Goal: Task Accomplishment & Management: Complete application form

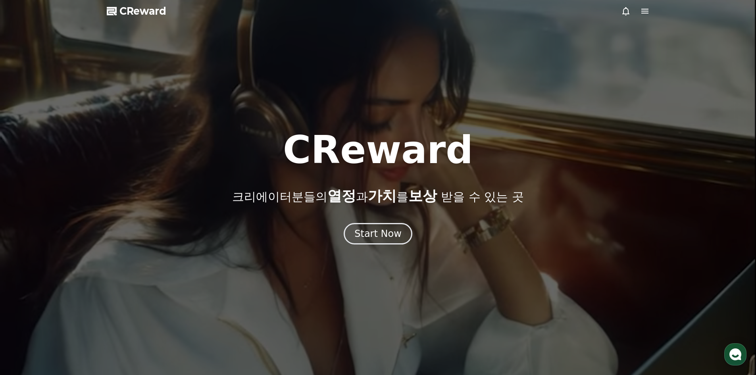
click at [368, 231] on div "Start Now" at bounding box center [377, 233] width 47 height 13
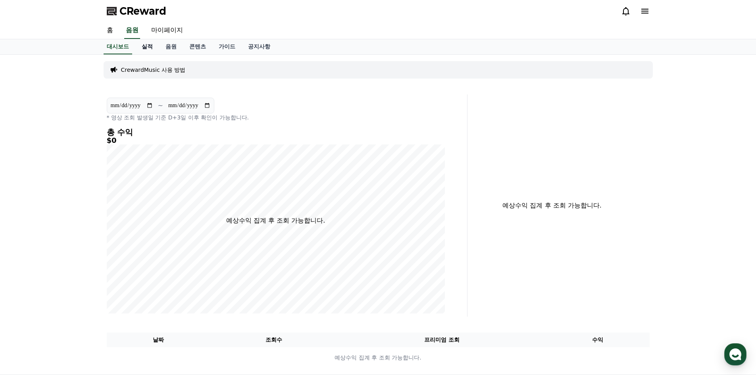
click at [142, 50] on link "실적" at bounding box center [147, 46] width 24 height 15
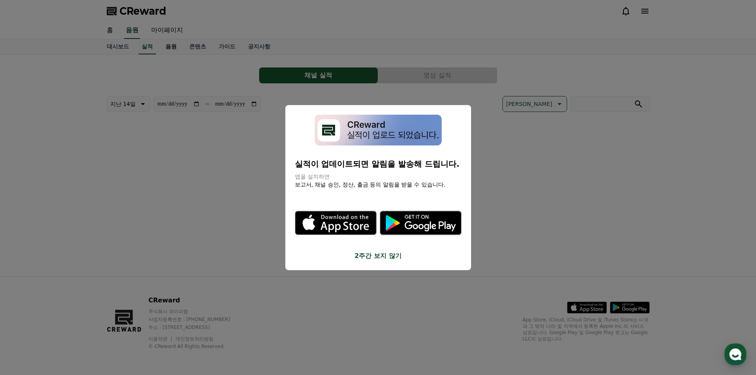
click at [172, 44] on button "close modal" at bounding box center [378, 187] width 756 height 375
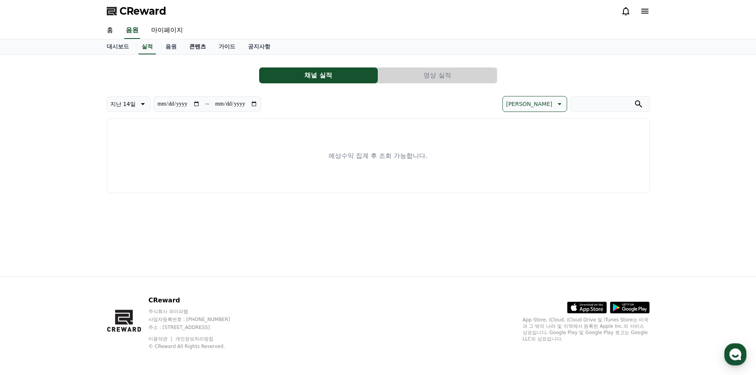
click at [196, 48] on link "콘텐츠" at bounding box center [197, 46] width 29 height 15
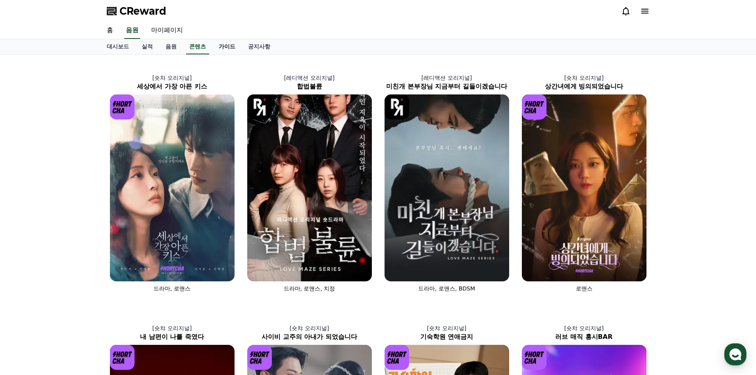
click at [225, 52] on link "가이드" at bounding box center [226, 46] width 29 height 15
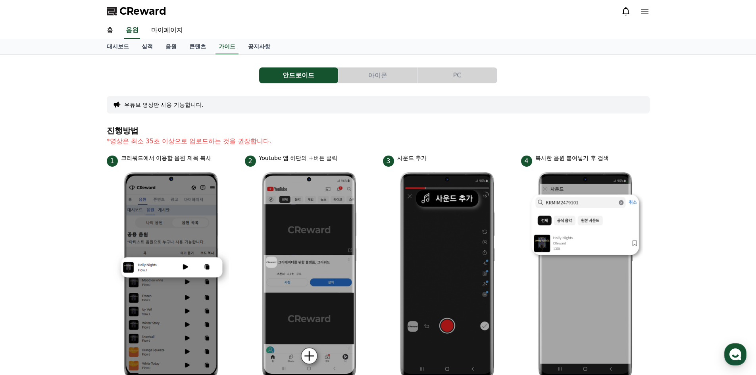
click at [465, 69] on button "PC" at bounding box center [457, 75] width 79 height 16
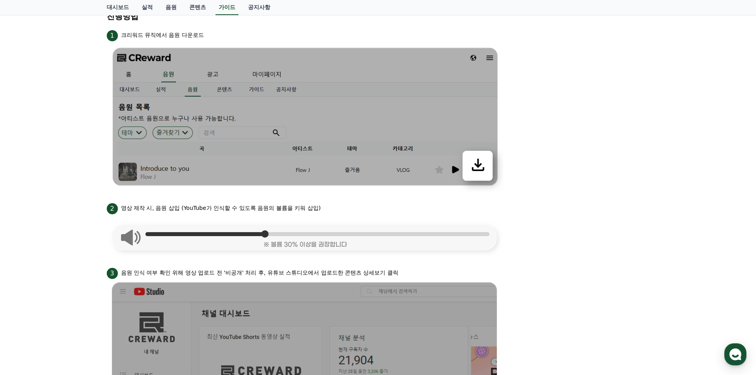
scroll to position [80, 0]
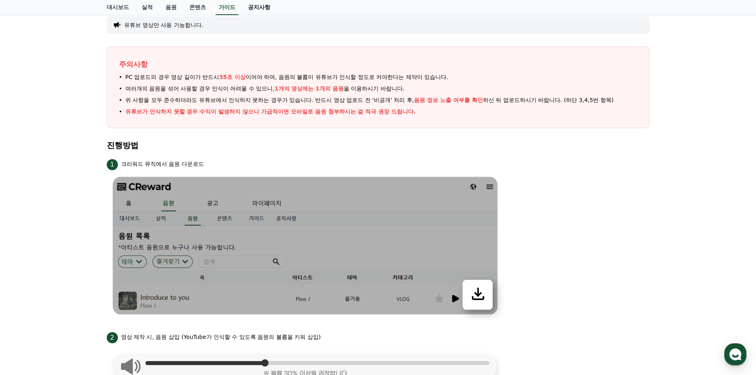
click at [252, 6] on link "공지사항" at bounding box center [259, 7] width 35 height 15
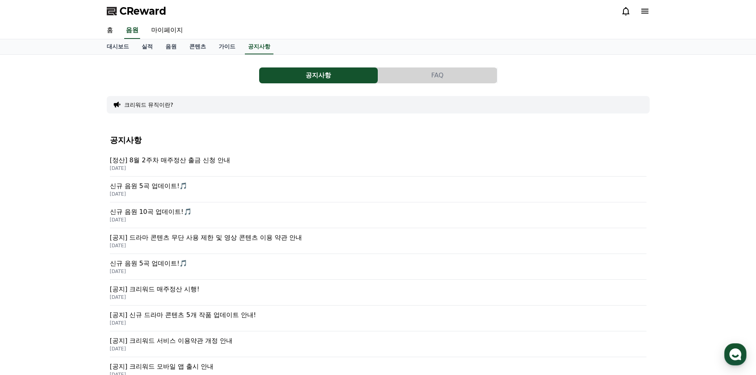
click at [225, 240] on p "[공지] 드라마 콘텐츠 무단 사용 제한 및 영상 콘텐츠 이용 약관 안내" at bounding box center [378, 238] width 536 height 10
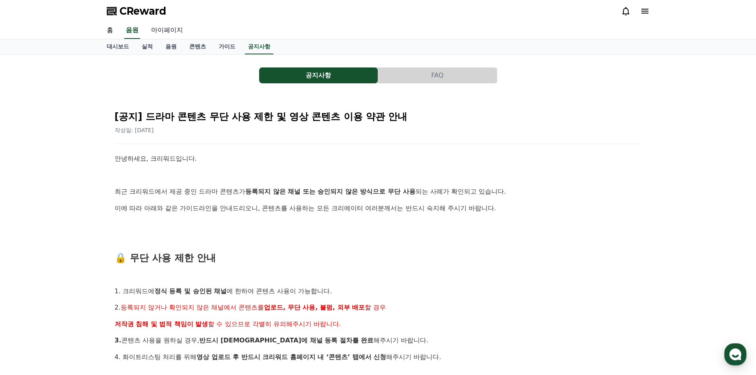
click at [164, 33] on link "마이페이지" at bounding box center [167, 30] width 44 height 17
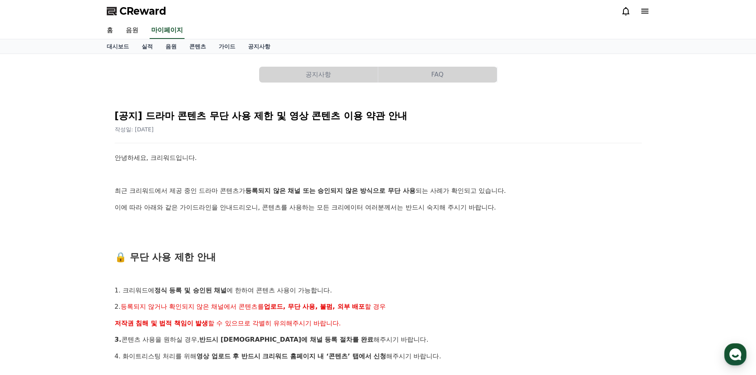
select select "**********"
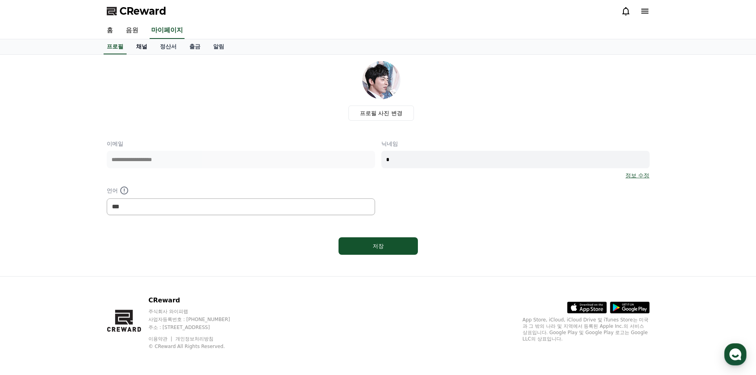
click at [146, 48] on link "채널" at bounding box center [142, 46] width 24 height 15
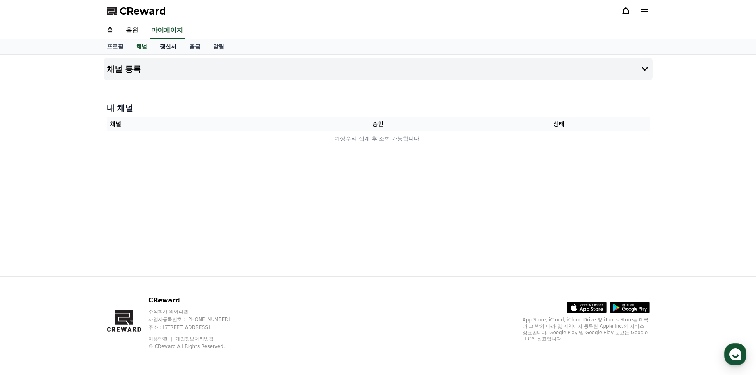
click at [175, 45] on link "정산서" at bounding box center [168, 46] width 29 height 15
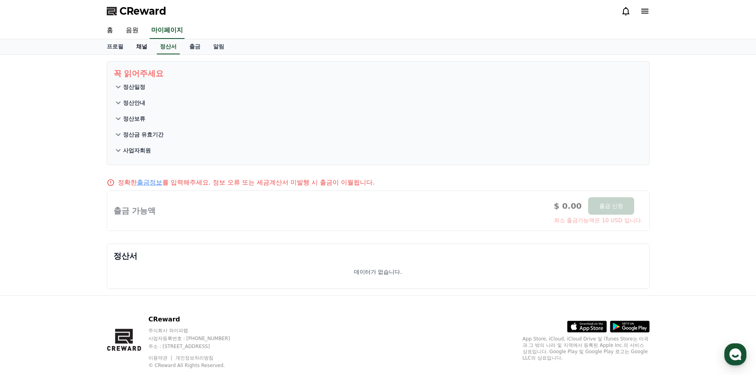
click at [139, 46] on link "채널" at bounding box center [142, 46] width 24 height 15
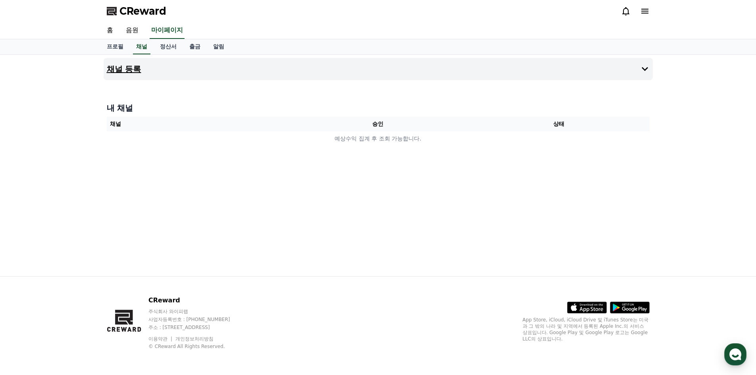
click at [140, 71] on h4 "채널 등록" at bounding box center [124, 69] width 35 height 9
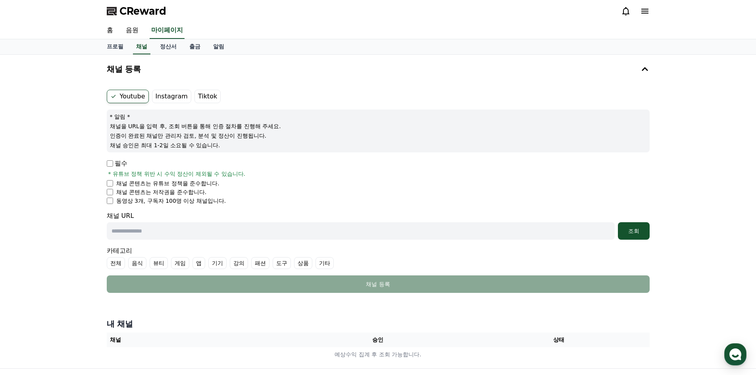
click at [92, 107] on div "채널 등록 Youtube Instagram Tiktok * 알림 * 채널을 URL을 입력 후, 조회 버튼을 통해 인증 절차를 진행해 주세요. …" at bounding box center [378, 211] width 756 height 313
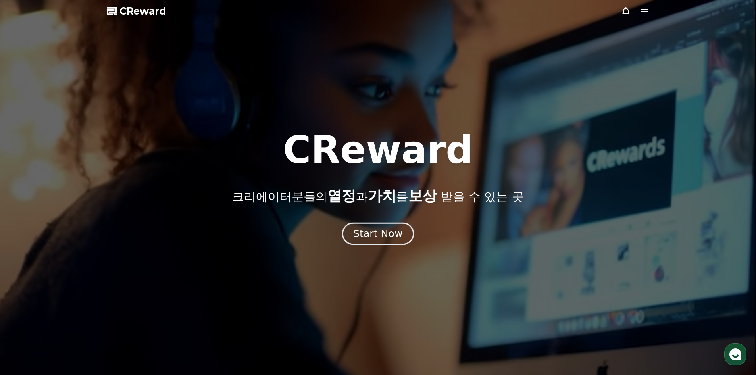
click at [370, 241] on button "Start Now" at bounding box center [378, 233] width 72 height 23
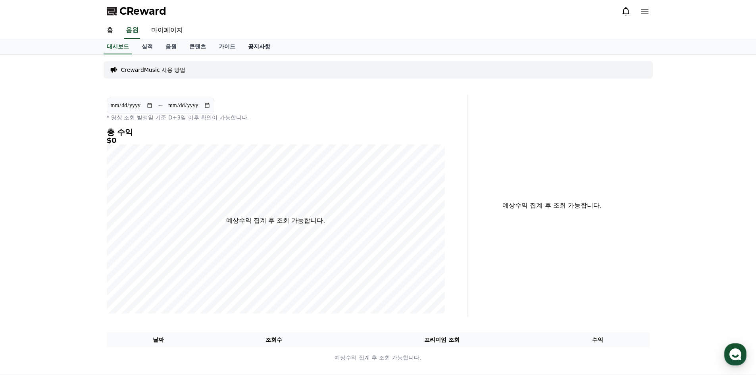
click at [257, 48] on link "공지사항" at bounding box center [259, 46] width 35 height 15
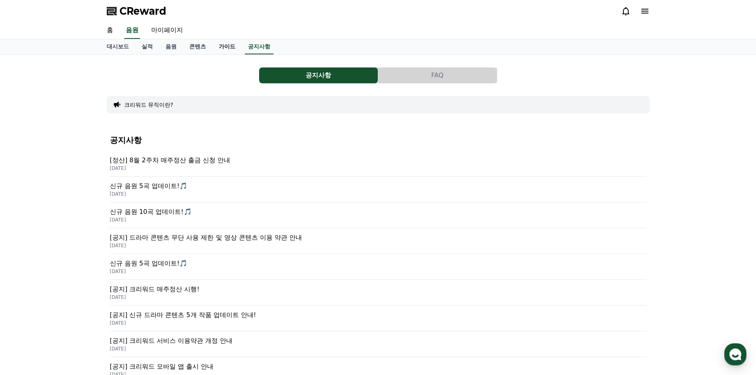
click at [231, 46] on link "가이드" at bounding box center [226, 46] width 29 height 15
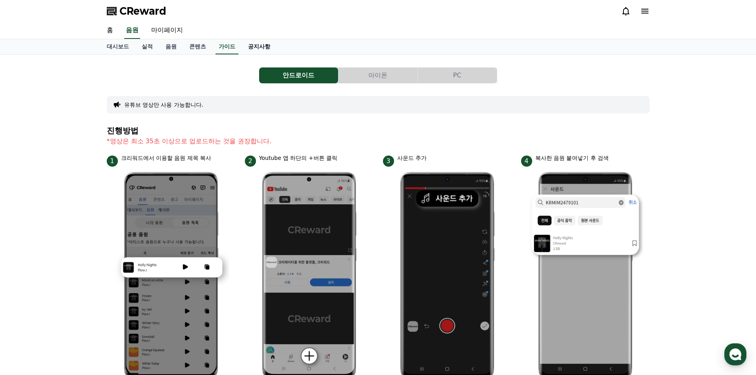
click at [256, 48] on link "공지사항" at bounding box center [259, 46] width 35 height 15
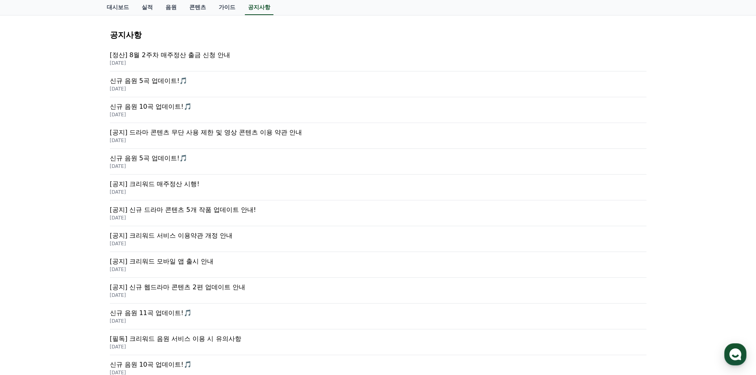
scroll to position [119, 0]
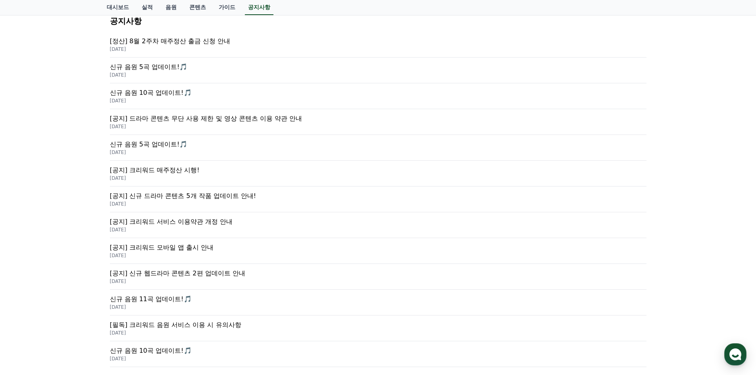
click at [236, 120] on p "[공지] 드라마 콘텐츠 무단 사용 제한 및 영상 콘텐츠 이용 약관 안내" at bounding box center [378, 119] width 536 height 10
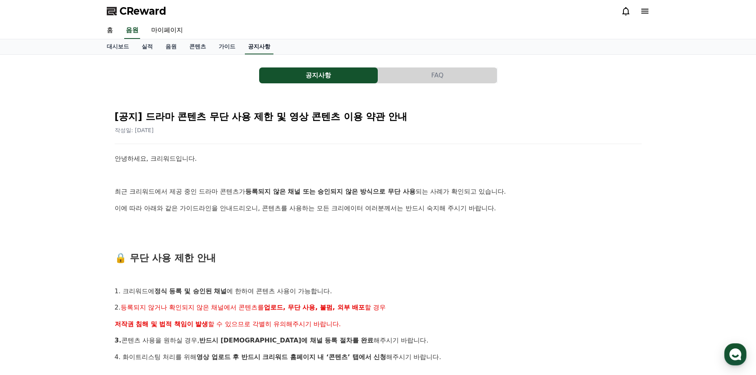
click at [257, 46] on link "공지사항" at bounding box center [259, 46] width 29 height 15
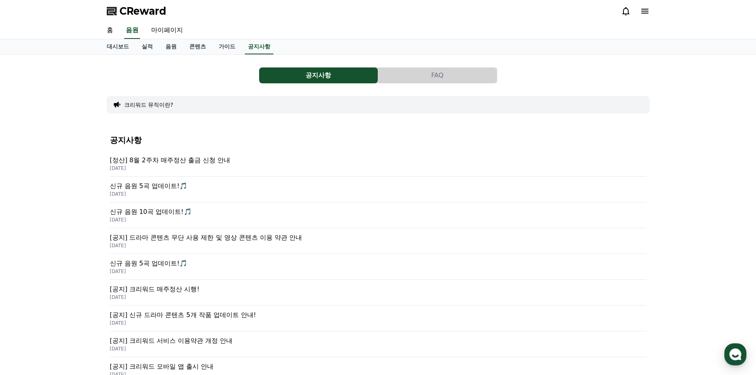
click at [429, 80] on button "FAQ" at bounding box center [437, 75] width 119 height 16
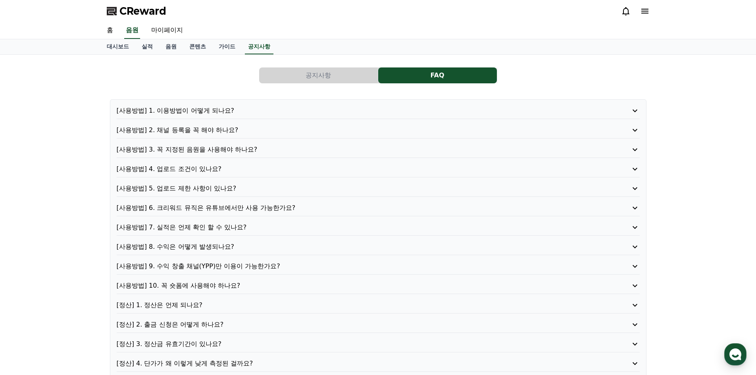
click at [303, 75] on button "공지사항" at bounding box center [318, 75] width 119 height 16
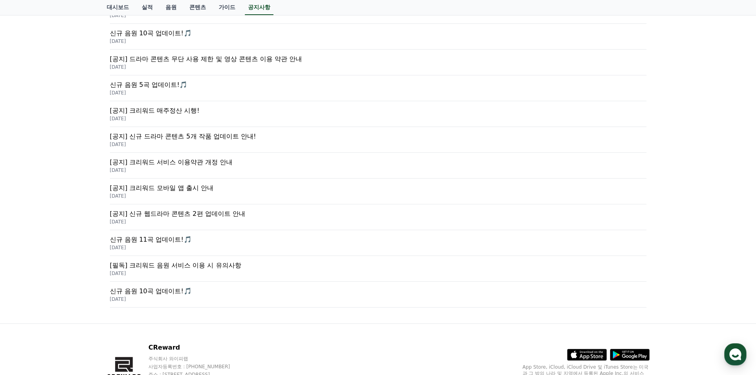
scroll to position [198, 0]
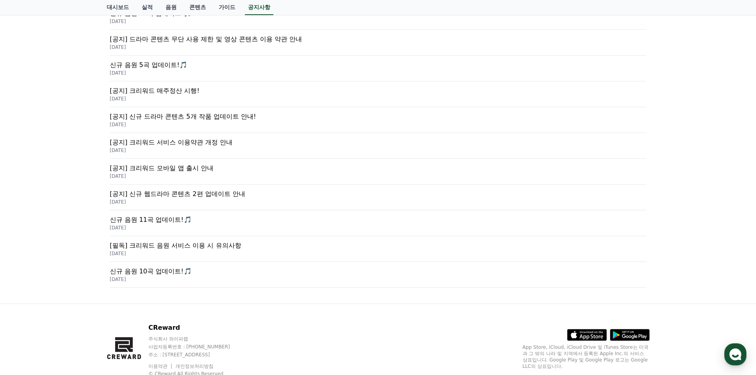
click at [259, 199] on p "[DATE]" at bounding box center [378, 202] width 536 height 6
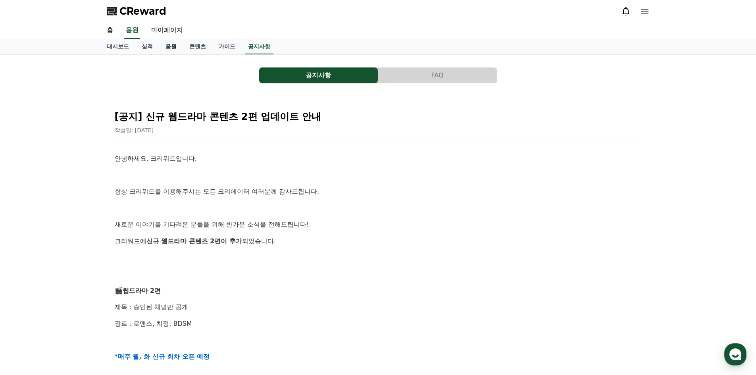
click at [171, 45] on link "음원" at bounding box center [171, 46] width 24 height 15
click at [168, 36] on link "마이페이지" at bounding box center [167, 30] width 44 height 17
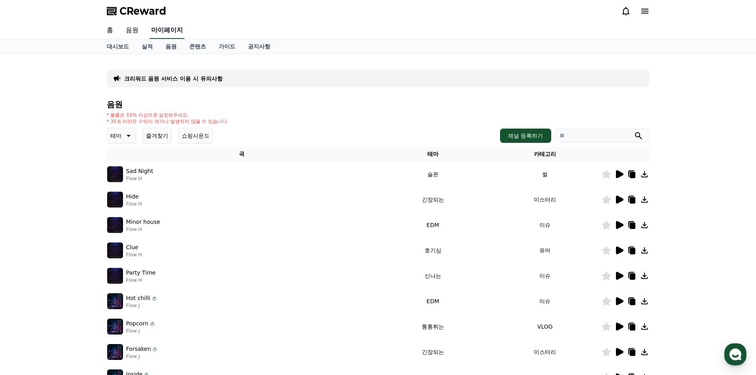
select select "**********"
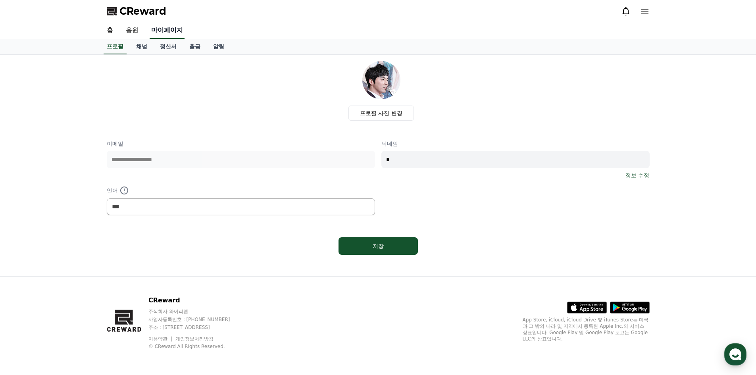
click at [173, 37] on link "마이페이지" at bounding box center [167, 30] width 35 height 17
click at [142, 50] on link "채널" at bounding box center [142, 46] width 24 height 15
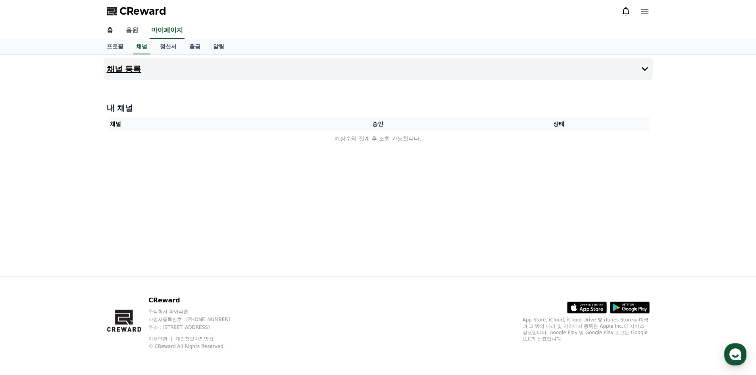
click at [157, 68] on button "채널 등록" at bounding box center [378, 69] width 549 height 22
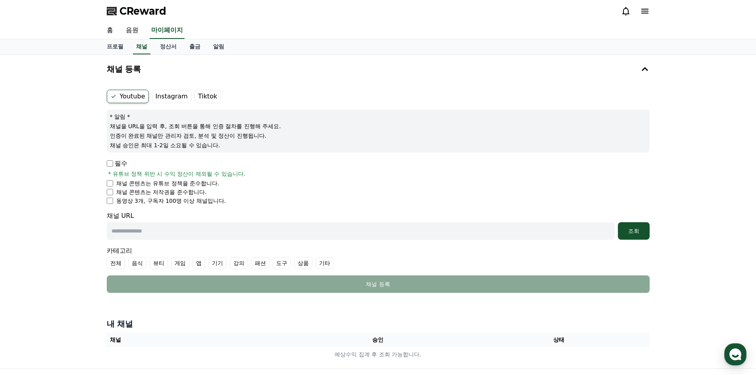
click at [179, 96] on label "Instagram" at bounding box center [171, 96] width 39 height 13
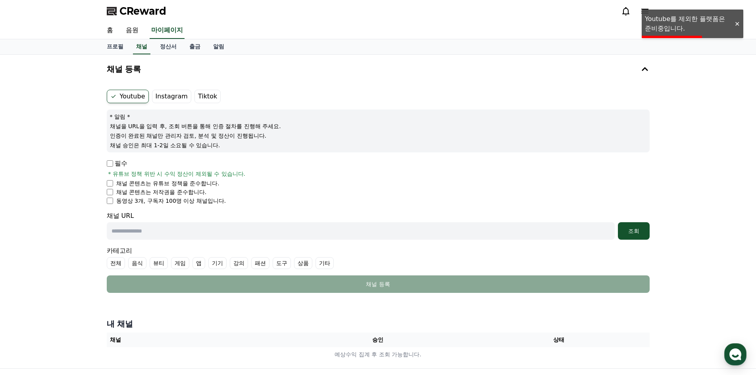
click at [194, 94] on label "Tiktok" at bounding box center [207, 96] width 26 height 13
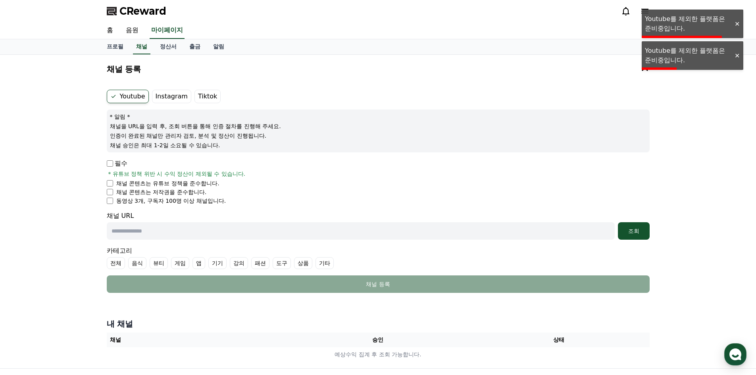
click at [121, 92] on label "Youtube" at bounding box center [128, 96] width 42 height 13
